Goal: Task Accomplishment & Management: Complete application form

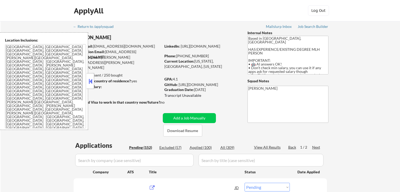
select select ""pending""
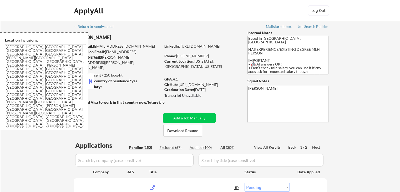
select select ""pending""
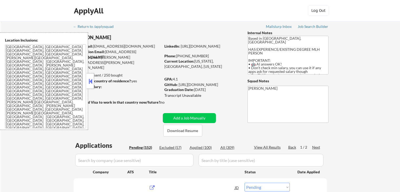
select select ""pending""
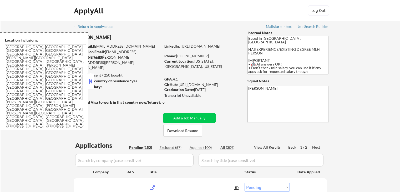
select select ""pending""
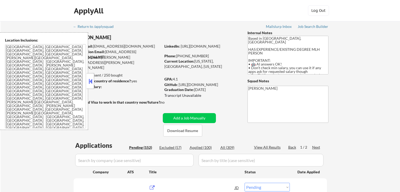
select select ""pending""
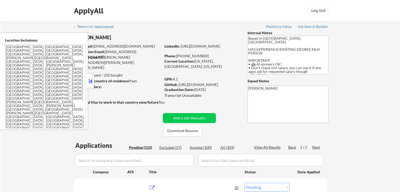
select select ""pending""
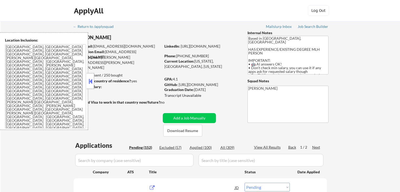
select select ""pending""
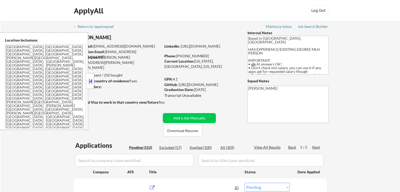
select select ""pending""
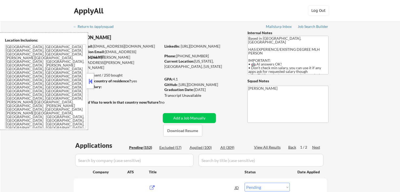
select select ""pending""
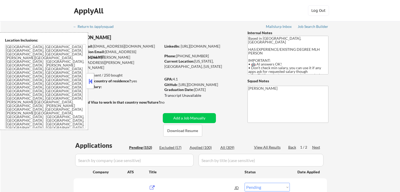
select select ""pending""
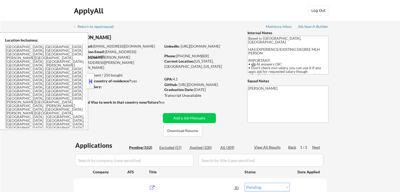
select select ""pending""
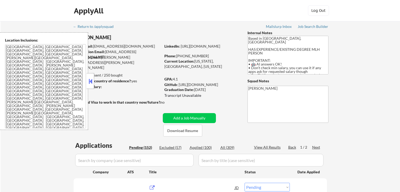
select select ""pending""
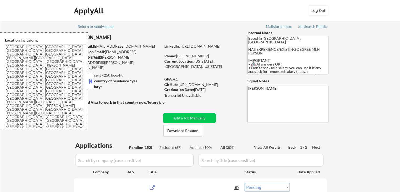
select select ""pending""
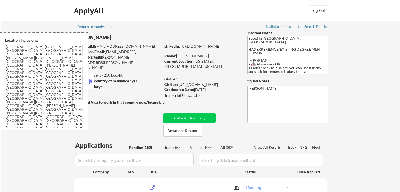
select select ""pending""
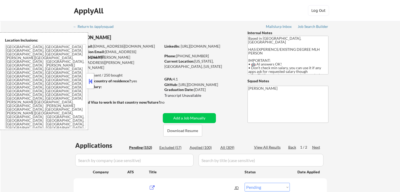
select select ""pending""
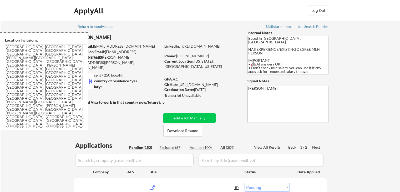
select select ""pending""
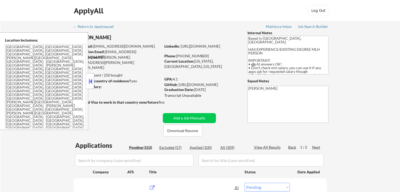
select select ""pending""
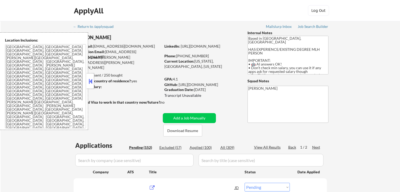
select select ""pending""
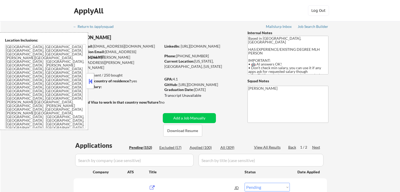
select select ""pending""
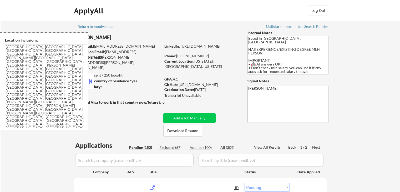
select select ""pending""
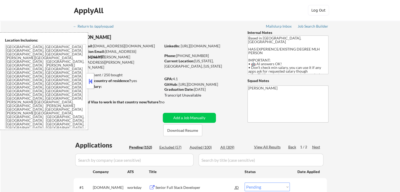
scroll to position [79, 0]
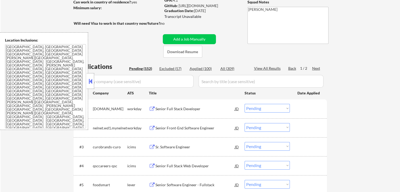
click at [90, 83] on button at bounding box center [90, 81] width 6 height 8
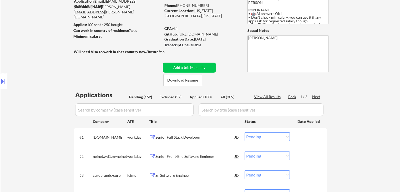
scroll to position [26, 0]
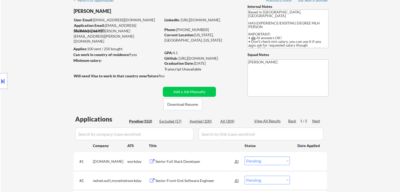
click at [32, 102] on div "Location Inclusions: [GEOGRAPHIC_DATA], [GEOGRAPHIC_DATA] [GEOGRAPHIC_DATA], [G…" at bounding box center [47, 80] width 94 height 97
click at [316, 121] on div "Next" at bounding box center [316, 120] width 8 height 5
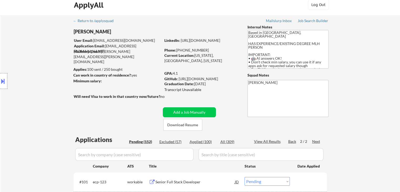
scroll to position [0, 0]
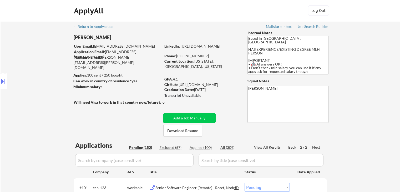
click at [276, 59] on textarea "Based in [GEOGRAPHIC_DATA], [GEOGRAPHIC_DATA] HAS EXPERIENCE/EXISTING DEGREE ML…" at bounding box center [287, 55] width 81 height 39
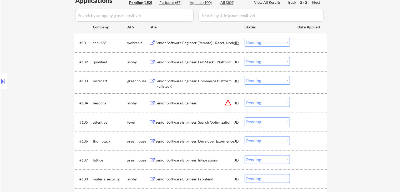
scroll to position [158, 0]
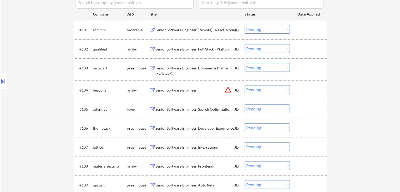
click at [170, 30] on div "Senior Software Engineer (Remote) - React, Node" at bounding box center [194, 29] width 79 height 5
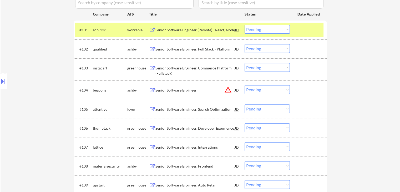
click at [165, 47] on div "Senior Software Engineer, Full Stack - Platform" at bounding box center [194, 49] width 79 height 5
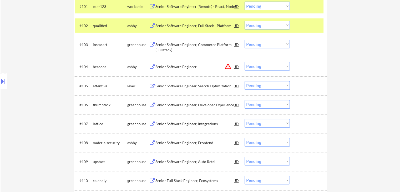
scroll to position [210, 0]
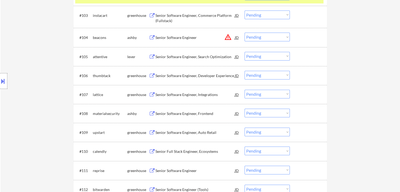
click at [178, 56] on div "Senior Software Engineer, Search Optimization" at bounding box center [194, 56] width 79 height 5
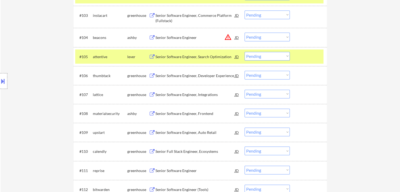
click at [171, 73] on div "Senior Software Engineer, Developer Experience" at bounding box center [194, 75] width 79 height 5
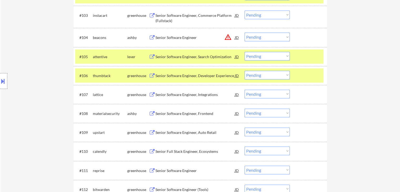
click at [166, 95] on div "Senior Software Engineer, Integrations" at bounding box center [194, 94] width 79 height 5
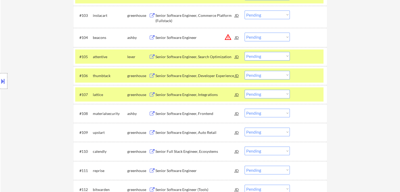
drag, startPoint x: 166, startPoint y: 112, endPoint x: 175, endPoint y: 104, distance: 12.4
click at [166, 112] on div "Senior Software Engineer, Frontend" at bounding box center [194, 113] width 79 height 5
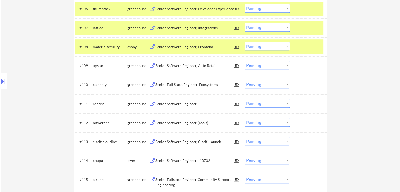
scroll to position [289, 0]
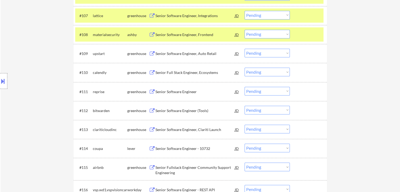
click at [180, 52] on div "Senior Software Engineer, Auto Retail" at bounding box center [194, 53] width 79 height 5
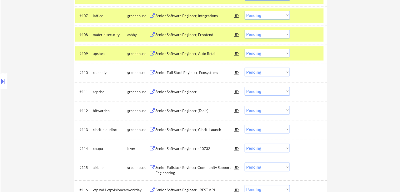
drag, startPoint x: 175, startPoint y: 72, endPoint x: 176, endPoint y: 79, distance: 6.9
click at [176, 72] on div "Senior Full Stack Engineer, Ecosystems" at bounding box center [194, 72] width 79 height 5
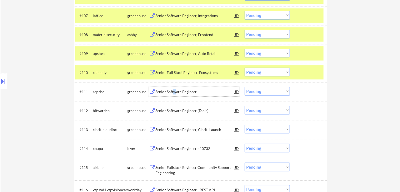
drag, startPoint x: 174, startPoint y: 92, endPoint x: 175, endPoint y: 114, distance: 21.6
click at [175, 92] on div "Senior Software Engineer" at bounding box center [194, 91] width 79 height 5
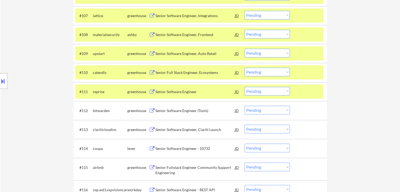
click at [174, 109] on div "Senior Software Engineer (Tools)" at bounding box center [194, 110] width 79 height 5
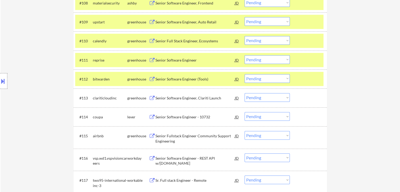
scroll to position [342, 0]
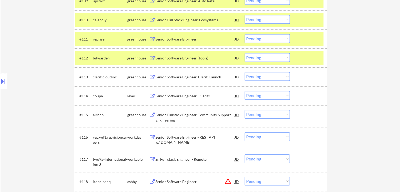
click at [179, 77] on div "Senior Software Engineer, Clariti Launch" at bounding box center [194, 76] width 79 height 5
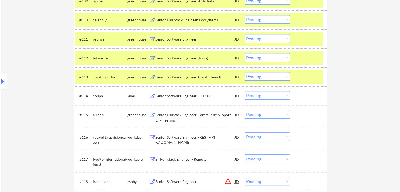
click at [178, 97] on div "Senior Software Engineer - 10732" at bounding box center [194, 95] width 79 height 5
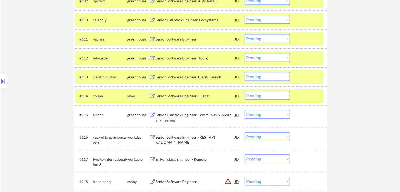
click at [172, 115] on div "Senior Fullstack Engineer Community Support Engineering" at bounding box center [194, 117] width 79 height 10
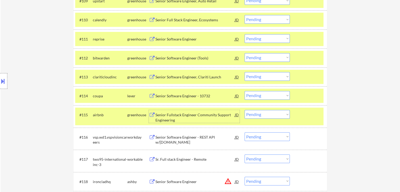
click at [0, 83] on button at bounding box center [3, 81] width 6 height 9
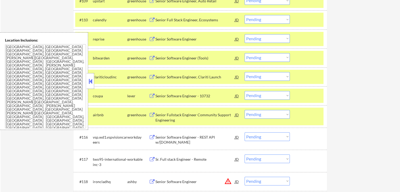
click at [91, 82] on button at bounding box center [90, 81] width 6 height 8
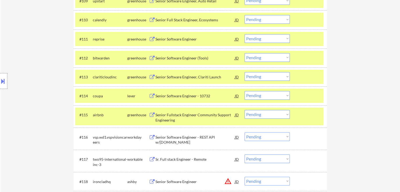
scroll to position [110, 0]
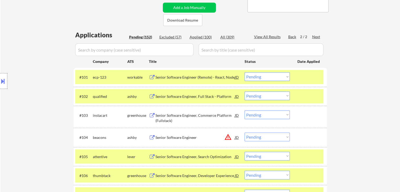
click at [272, 97] on select "Choose an option... Pending Applied Excluded (Questions) Excluded (Expired) Exc…" at bounding box center [266, 95] width 45 height 9
click at [244, 91] on select "Choose an option... Pending Applied Excluded (Questions) Excluded (Expired) Exc…" at bounding box center [266, 95] width 45 height 9
select select ""pending""
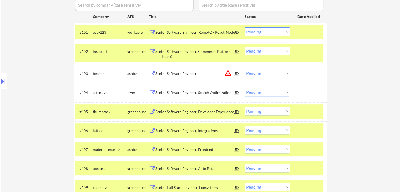
scroll to position [189, 0]
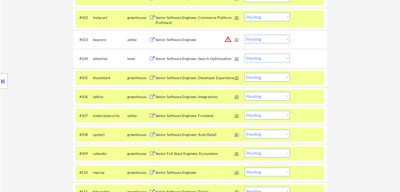
click at [255, 57] on select "Choose an option... Pending Applied Excluded (Questions) Excluded (Expired) Exc…" at bounding box center [266, 58] width 45 height 9
click at [244, 54] on select "Choose an option... Pending Applied Excluded (Questions) Excluded (Expired) Exc…" at bounding box center [266, 58] width 45 height 9
select select ""pending""
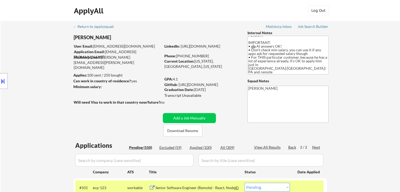
scroll to position [105, 0]
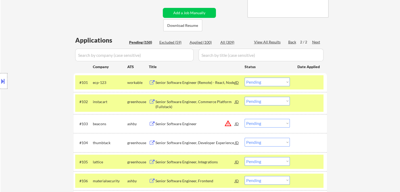
click at [278, 82] on select "Choose an option... Pending Applied Excluded (Questions) Excluded (Expired) Exc…" at bounding box center [266, 82] width 45 height 9
click at [244, 78] on select "Choose an option... Pending Applied Excluded (Questions) Excluded (Expired) Exc…" at bounding box center [266, 82] width 45 height 9
select select ""pending""
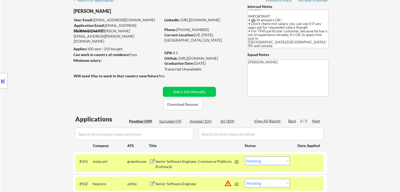
scroll to position [171, 0]
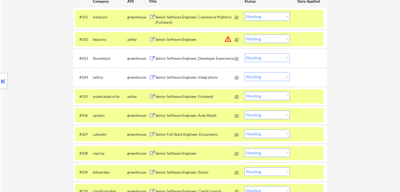
drag, startPoint x: 271, startPoint y: 97, endPoint x: 253, endPoint y: 97, distance: 18.1
click at [271, 97] on select "Choose an option... Pending Applied Excluded (Questions) Excluded (Expired) Exc…" at bounding box center [266, 95] width 45 height 9
click at [244, 91] on select "Choose an option... Pending Applied Excluded (Questions) Excluded (Expired) Exc…" at bounding box center [266, 95] width 45 height 9
select select ""pending""
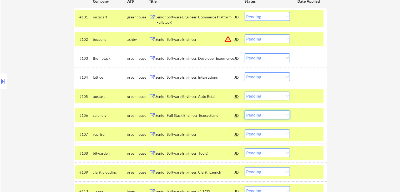
click at [260, 116] on select "Choose an option... Pending Applied Excluded (Questions) Excluded (Expired) Exc…" at bounding box center [266, 114] width 45 height 9
select select ""applied""
click at [244, 110] on select "Choose an option... Pending Applied Excluded (Questions) Excluded (Expired) Exc…" at bounding box center [266, 114] width 45 height 9
drag, startPoint x: 265, startPoint y: 131, endPoint x: 268, endPoint y: 133, distance: 3.9
click at [266, 130] on select "Choose an option... Pending Applied Excluded (Questions) Excluded (Expired) Exc…" at bounding box center [266, 133] width 45 height 9
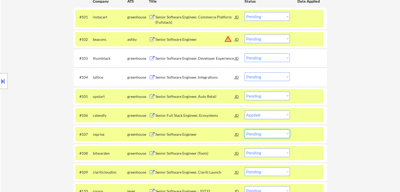
select select ""applied""
click at [244, 129] on select "Choose an option... Pending Applied Excluded (Questions) Excluded (Expired) Exc…" at bounding box center [266, 133] width 45 height 9
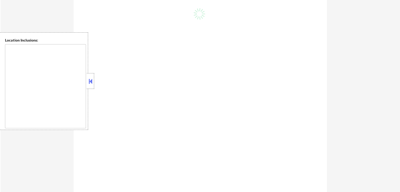
type textarea "[GEOGRAPHIC_DATA], [GEOGRAPHIC_DATA] [GEOGRAPHIC_DATA], [GEOGRAPHIC_DATA] [GEOG…"
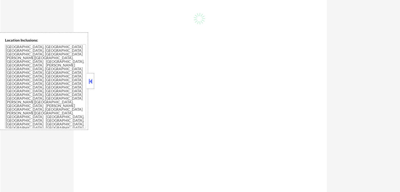
scroll to position [171, 0]
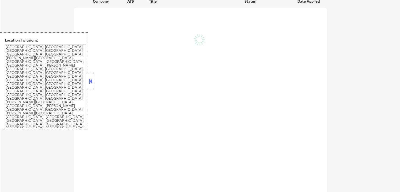
select select ""pending""
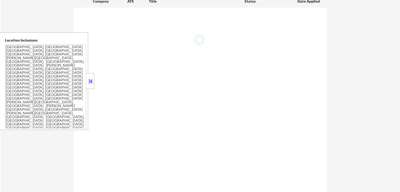
select select ""pending""
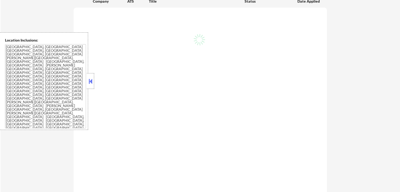
select select ""pending""
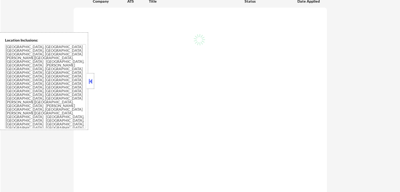
select select ""pending""
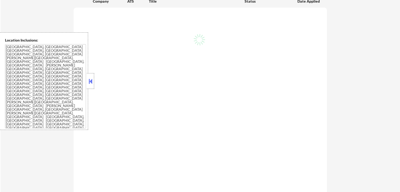
select select ""pending""
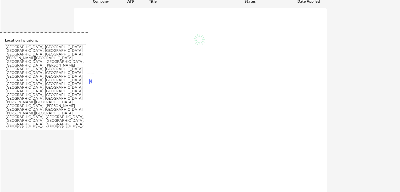
select select ""pending""
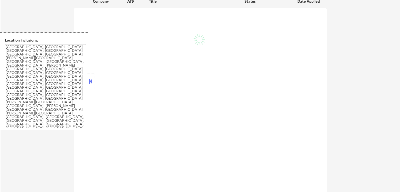
select select ""pending""
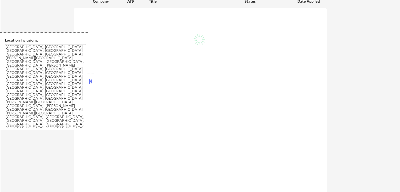
select select ""pending""
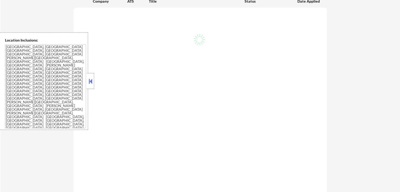
select select ""pending""
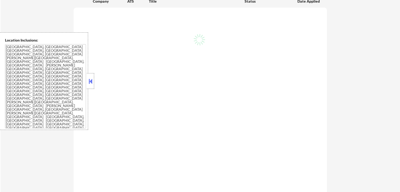
select select ""pending""
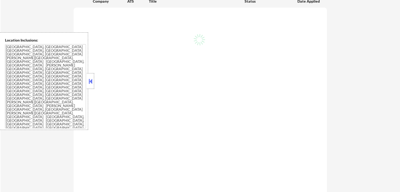
select select ""pending""
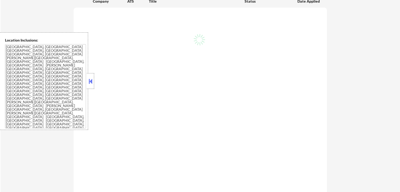
select select ""pending""
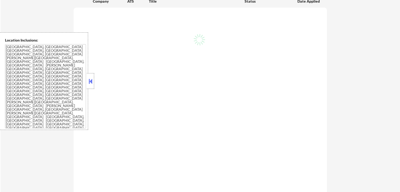
select select ""pending""
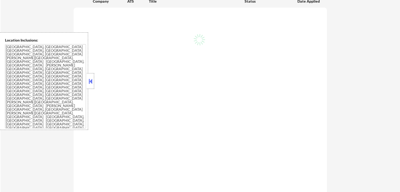
select select ""pending""
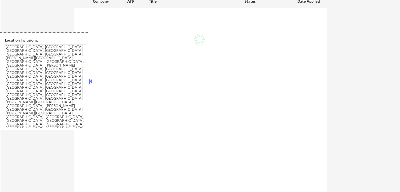
select select ""pending""
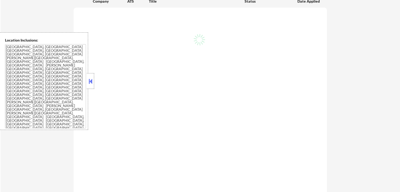
select select ""pending""
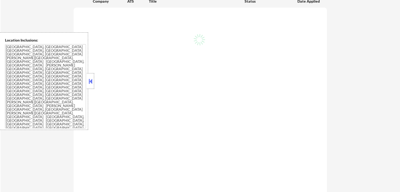
select select ""pending""
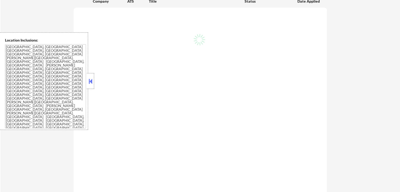
select select ""pending""
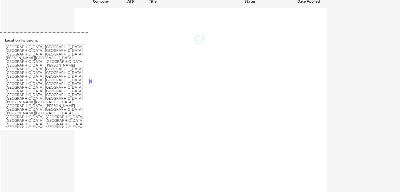
select select ""pending""
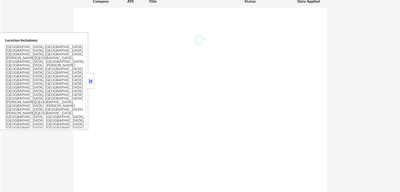
select select ""pending""
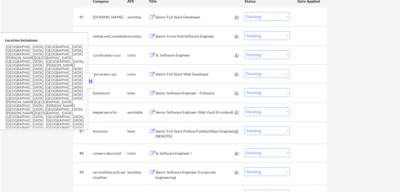
click at [90, 82] on button at bounding box center [90, 81] width 6 height 8
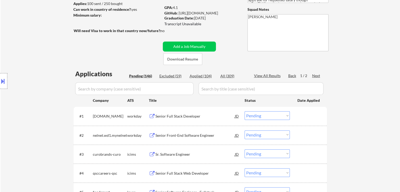
scroll to position [79, 0]
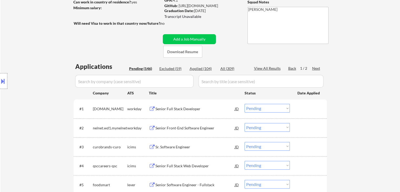
click at [314, 68] on div "Next" at bounding box center [316, 68] width 8 height 5
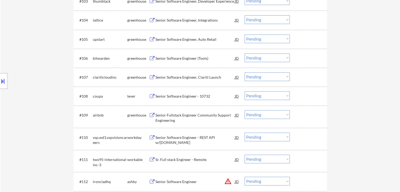
drag, startPoint x: 260, startPoint y: 96, endPoint x: 261, endPoint y: 99, distance: 3.5
click at [260, 96] on select "Choose an option... Pending Applied Excluded (Questions) Excluded (Expired) Exc…" at bounding box center [266, 95] width 45 height 9
click at [244, 91] on select "Choose an option... Pending Applied Excluded (Questions) Excluded (Expired) Exc…" at bounding box center [266, 95] width 45 height 9
select select ""pending""
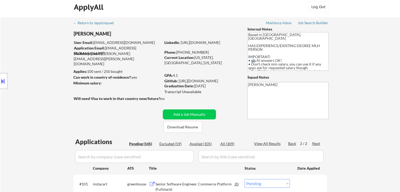
scroll to position [0, 0]
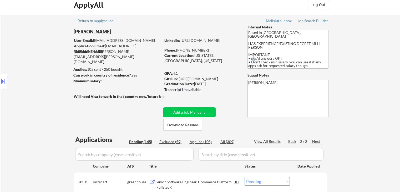
scroll to position [53, 0]
